Goal: Ask a question: Seek information or help from site administrators or community

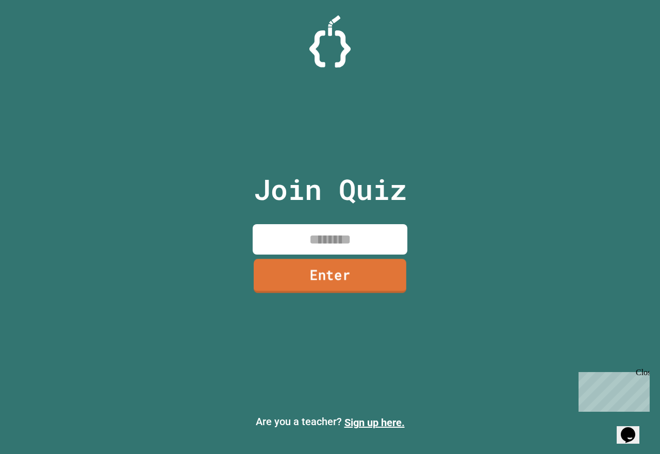
click at [342, 283] on link "Enter" at bounding box center [330, 276] width 153 height 34
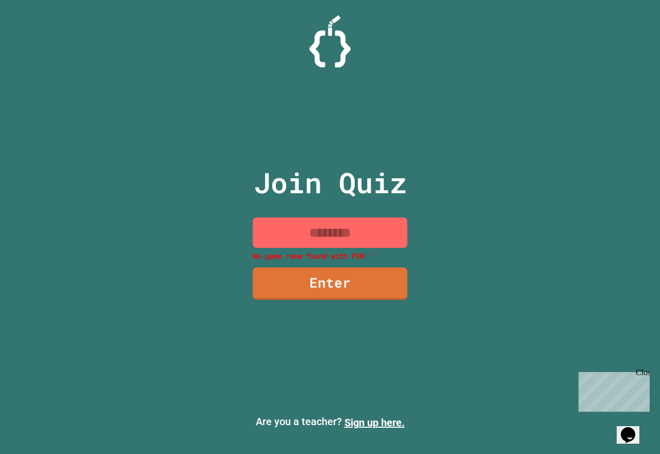
click at [340, 239] on input at bounding box center [330, 233] width 155 height 30
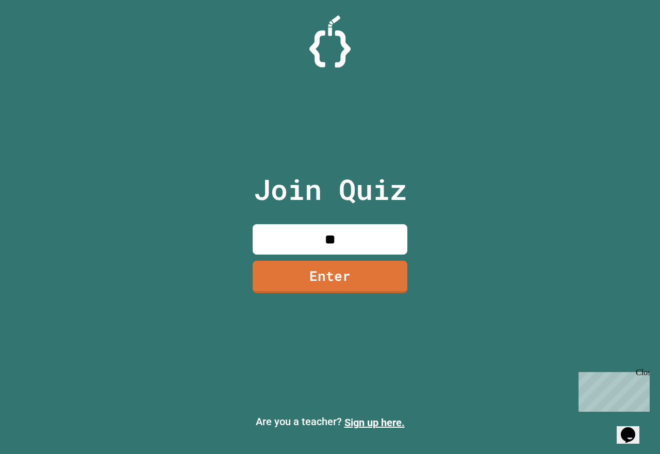
type input "*"
click at [341, 278] on link "Enter" at bounding box center [330, 276] width 154 height 34
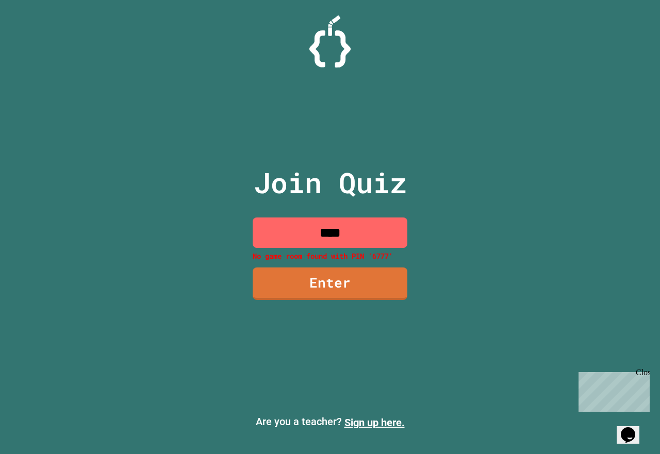
click at [347, 235] on input "****" at bounding box center [330, 233] width 155 height 30
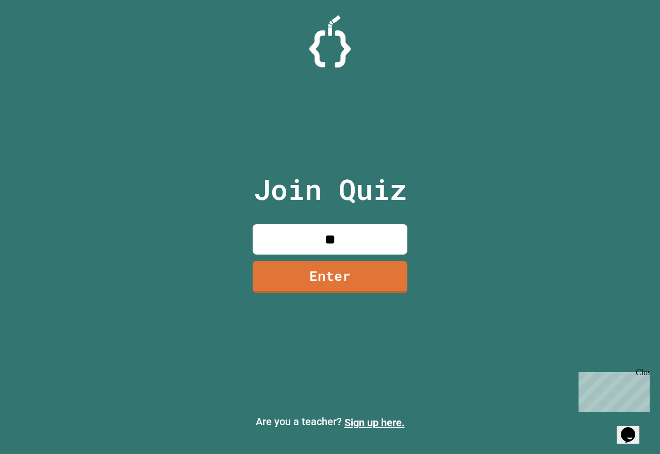
type input "*"
click at [372, 277] on link "Enter" at bounding box center [330, 276] width 156 height 34
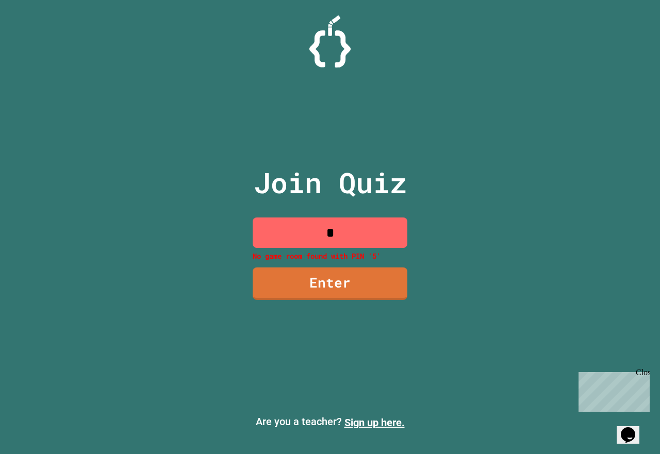
click at [346, 232] on input "*" at bounding box center [330, 233] width 155 height 30
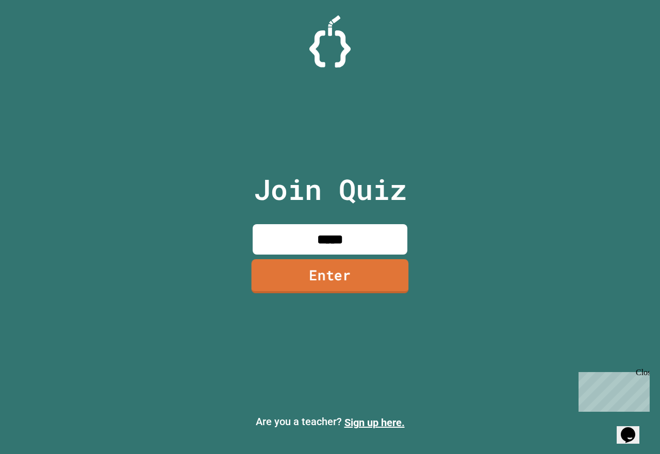
click at [346, 284] on link "Enter" at bounding box center [330, 276] width 157 height 34
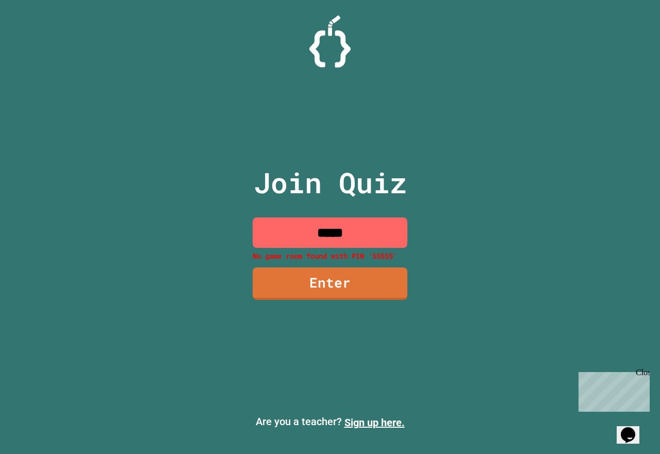
click at [359, 235] on input "*****" at bounding box center [330, 233] width 155 height 30
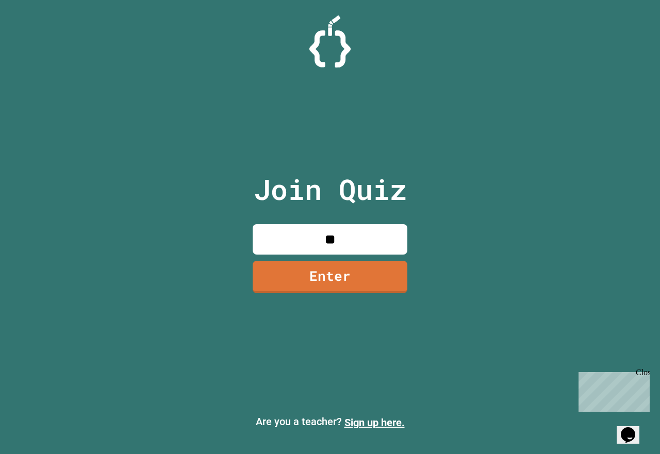
type input "*"
type input "**"
click at [374, 282] on link "Enter" at bounding box center [330, 276] width 156 height 34
click at [625, 427] on icon "Chat widget" at bounding box center [628, 434] width 14 height 15
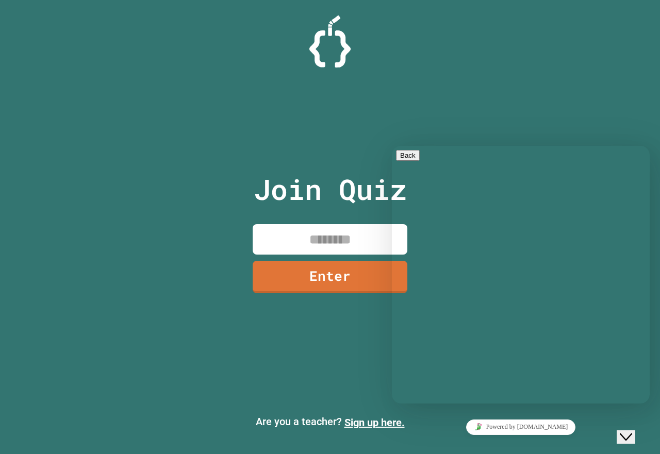
drag, startPoint x: 500, startPoint y: 402, endPoint x: 494, endPoint y: 398, distance: 7.0
click at [498, 440] on div "Rate this chat Upload File Insert emoji" at bounding box center [521, 455] width 250 height 31
click at [476, 440] on textarea at bounding box center [436, 444] width 80 height 8
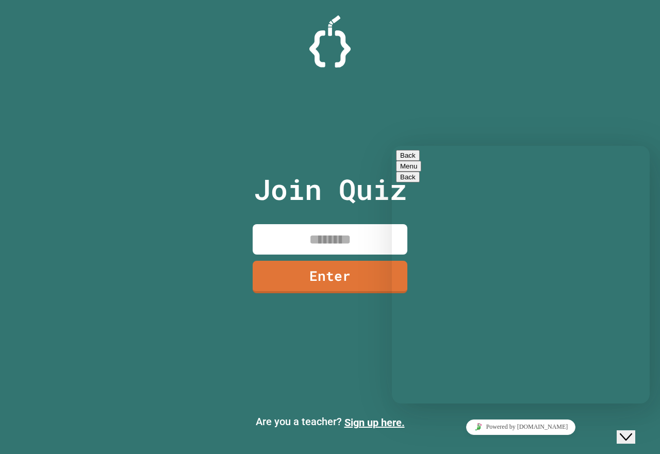
type textarea "**"
drag, startPoint x: 647, startPoint y: 312, endPoint x: 648, endPoint y: 320, distance: 7.9
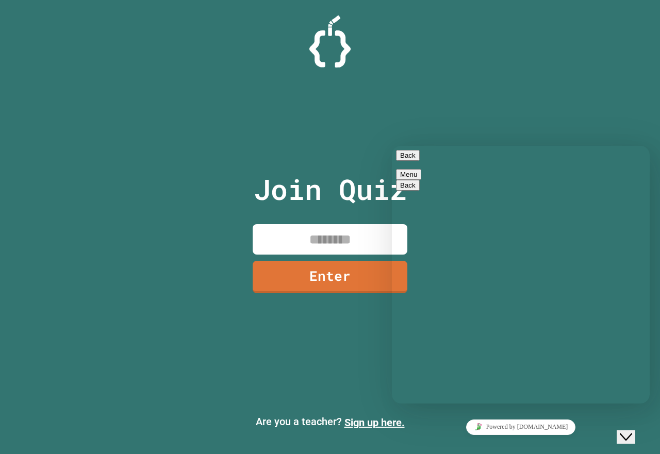
drag, startPoint x: 647, startPoint y: 315, endPoint x: 645, endPoint y: 345, distance: 30.0
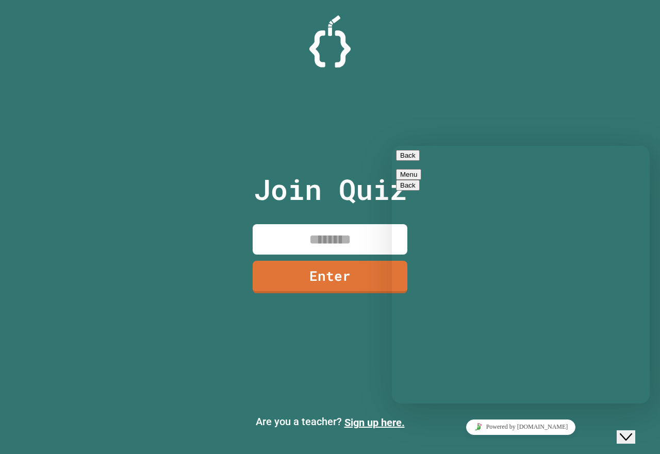
scroll to position [1561, 0]
drag, startPoint x: 609, startPoint y: 274, endPoint x: 605, endPoint y: 280, distance: 7.4
drag, startPoint x: 637, startPoint y: 355, endPoint x: 636, endPoint y: 344, distance: 10.9
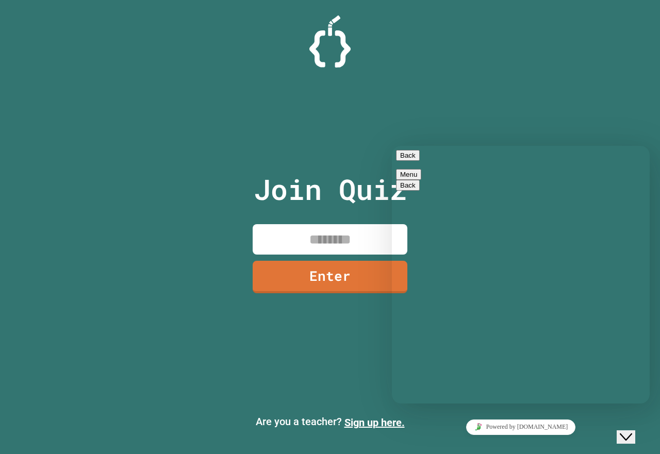
type textarea "**********"
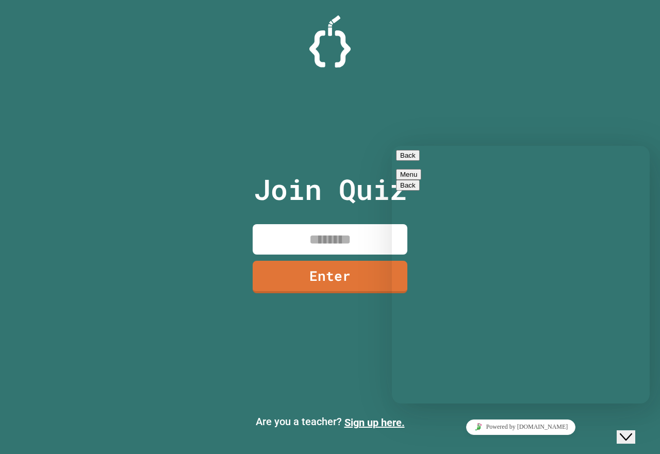
type textarea "********"
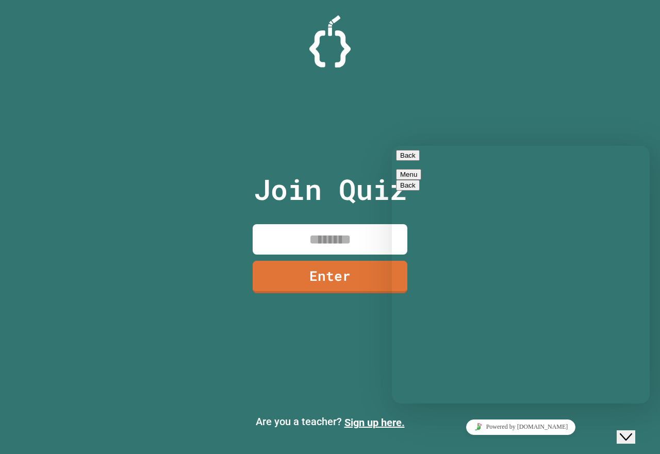
scroll to position [80, 0]
drag, startPoint x: 648, startPoint y: 342, endPoint x: 644, endPoint y: 259, distance: 83.1
drag, startPoint x: 431, startPoint y: 131, endPoint x: 406, endPoint y: 105, distance: 36.1
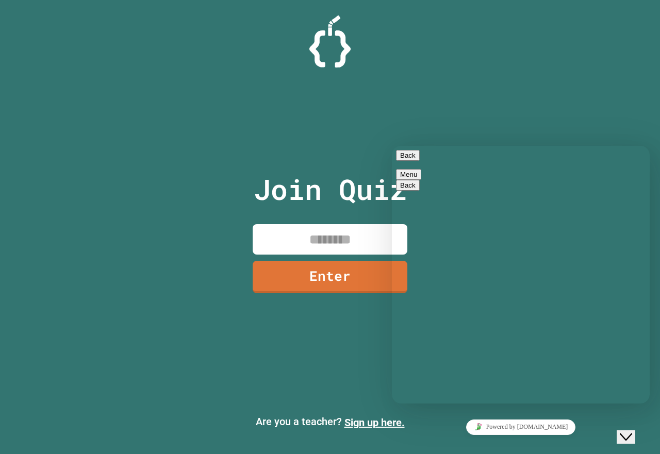
click at [406, 105] on div "Join Quiz Enter" at bounding box center [330, 227] width 174 height 403
click at [632, 433] on icon "Close Chat This icon closes the chat window." at bounding box center [626, 437] width 12 height 12
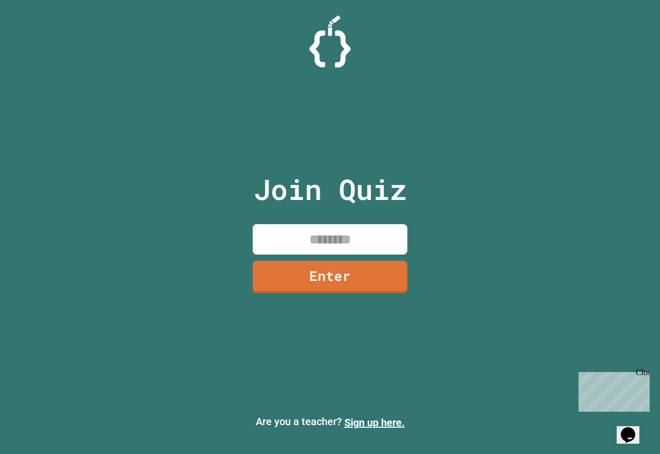
click at [634, 427] on icon "Opens Chat This icon Opens the chat window." at bounding box center [628, 435] width 16 height 16
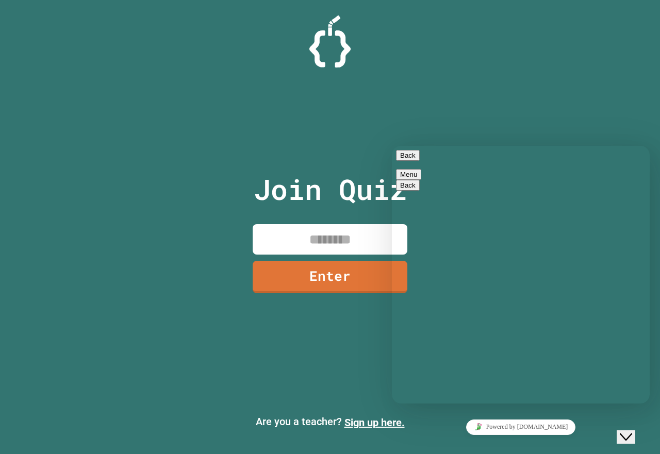
drag, startPoint x: 549, startPoint y: 362, endPoint x: 532, endPoint y: 313, distance: 52.2
drag, startPoint x: 645, startPoint y: 290, endPoint x: 644, endPoint y: 312, distance: 22.7
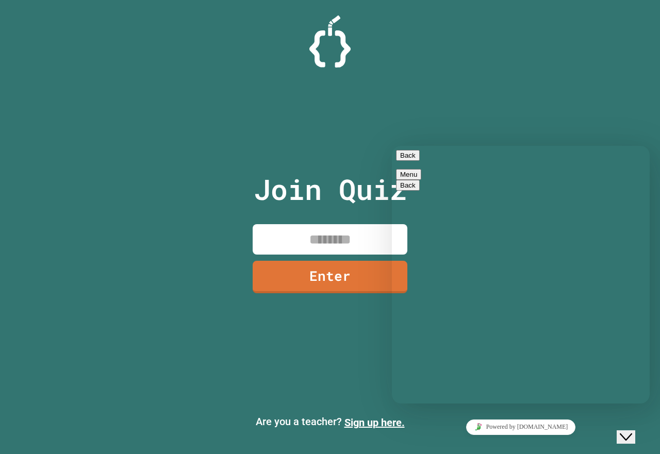
drag, startPoint x: 647, startPoint y: 306, endPoint x: 646, endPoint y: 282, distance: 24.2
drag, startPoint x: 1041, startPoint y: 457, endPoint x: 1037, endPoint y: 438, distance: 19.0
drag, startPoint x: 646, startPoint y: 296, endPoint x: 641, endPoint y: 261, distance: 35.4
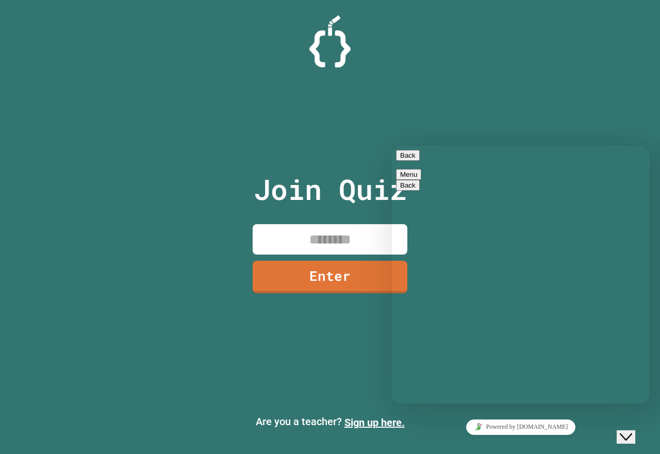
drag, startPoint x: 601, startPoint y: 239, endPoint x: 599, endPoint y: 325, distance: 85.6
drag, startPoint x: 517, startPoint y: 232, endPoint x: 509, endPoint y: 274, distance: 43.5
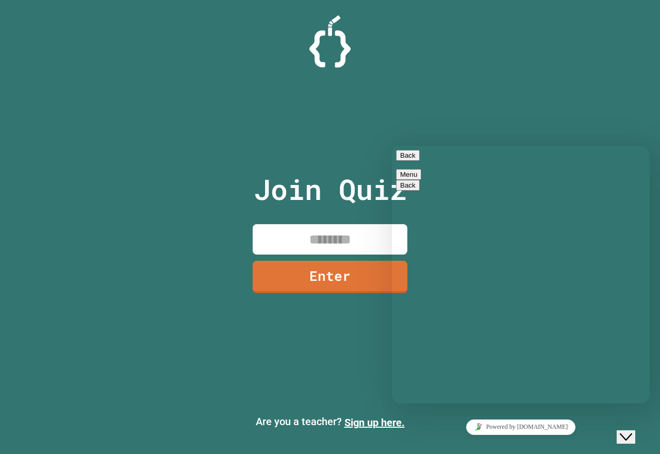
type textarea "**********"
